Goal: Information Seeking & Learning: Find specific fact

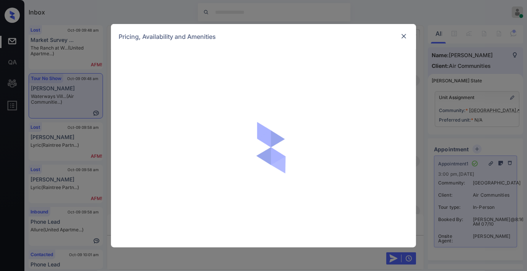
scroll to position [10652, 0]
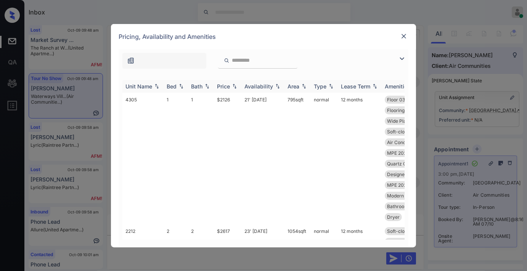
click at [227, 86] on div "Price" at bounding box center [223, 86] width 13 height 6
drag, startPoint x: 235, startPoint y: 95, endPoint x: 214, endPoint y: 89, distance: 21.6
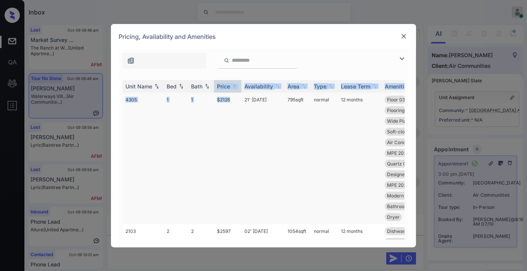
click at [230, 102] on td "$2126" at bounding box center [227, 159] width 27 height 132
drag, startPoint x: 126, startPoint y: 98, endPoint x: 118, endPoint y: 100, distance: 8.1
click at [117, 98] on div "**********" at bounding box center [263, 148] width 305 height 198
click at [127, 100] on td "4305" at bounding box center [142, 159] width 41 height 132
drag, startPoint x: 141, startPoint y: 101, endPoint x: 124, endPoint y: 101, distance: 16.8
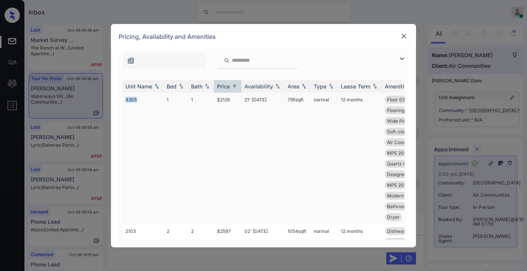
click at [124, 101] on td "4305" at bounding box center [142, 159] width 41 height 132
copy td "4305"
click at [191, 100] on td "1" at bounding box center [201, 159] width 26 height 132
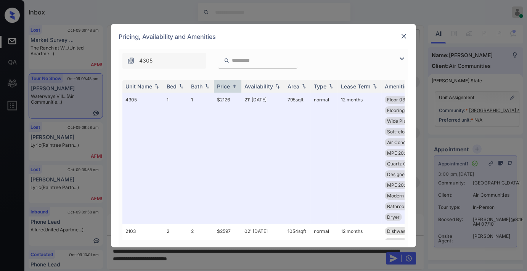
click at [399, 36] on div at bounding box center [403, 36] width 9 height 9
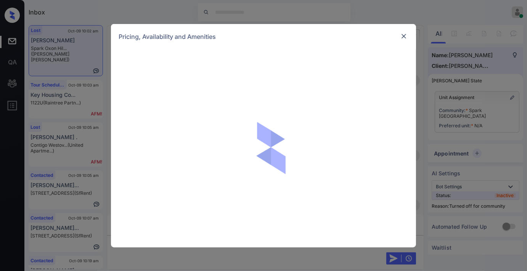
scroll to position [2274, 0]
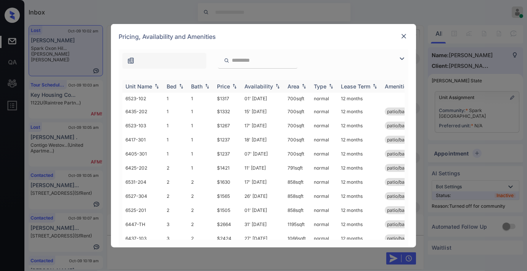
click at [230, 83] on div "Price" at bounding box center [227, 86] width 21 height 6
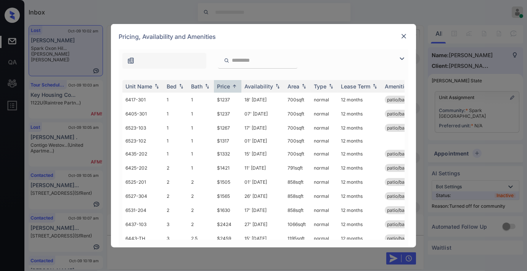
click at [402, 55] on img at bounding box center [401, 58] width 9 height 9
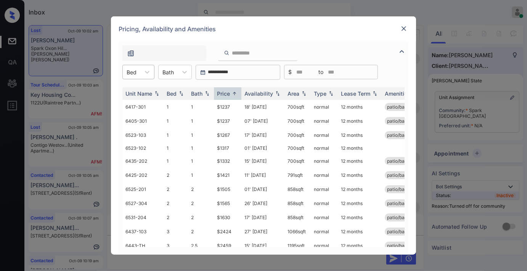
click at [130, 69] on div at bounding box center [132, 72] width 10 height 8
click at [143, 119] on div "3" at bounding box center [138, 118] width 32 height 14
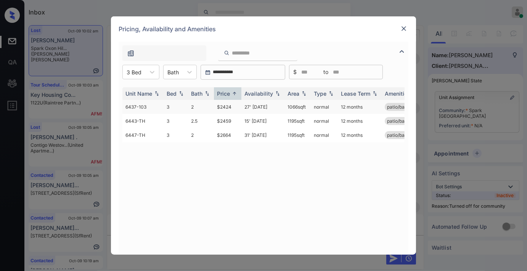
click at [229, 106] on td "$2424" at bounding box center [227, 107] width 27 height 14
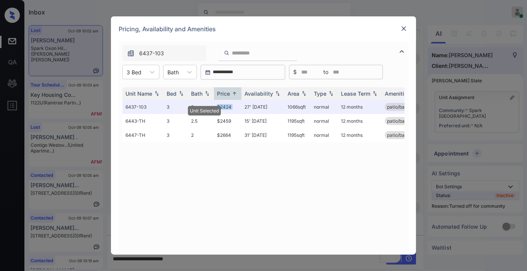
click at [404, 26] on img at bounding box center [404, 29] width 8 height 8
